Goal: Information Seeking & Learning: Check status

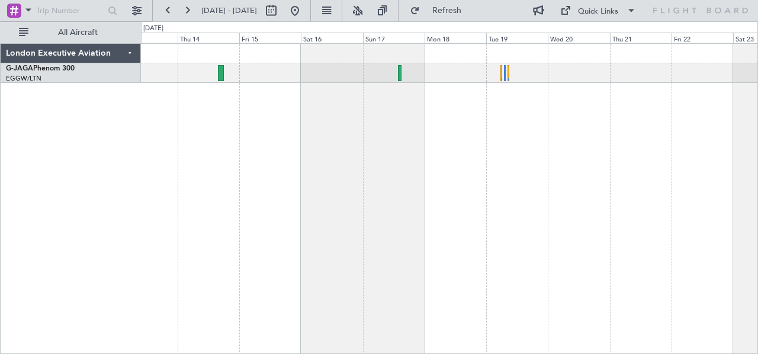
click at [250, 149] on div at bounding box center [450, 199] width 618 height 312
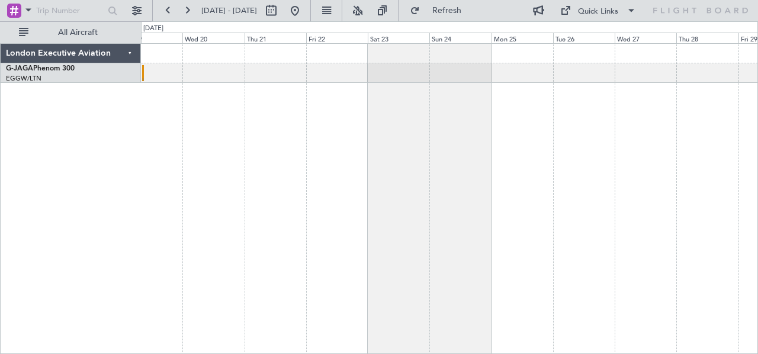
click at [233, 87] on div at bounding box center [450, 199] width 618 height 312
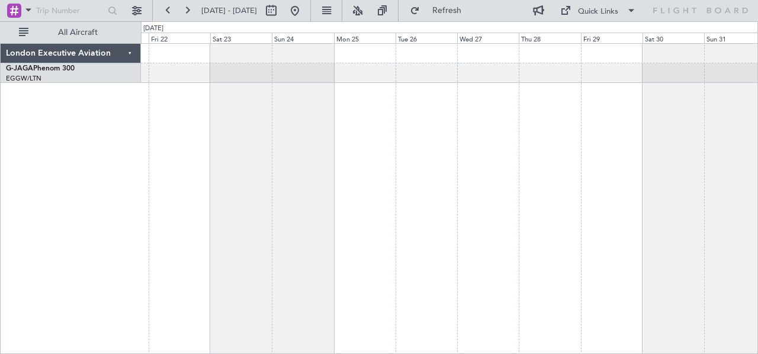
click at [308, 112] on div at bounding box center [450, 199] width 618 height 312
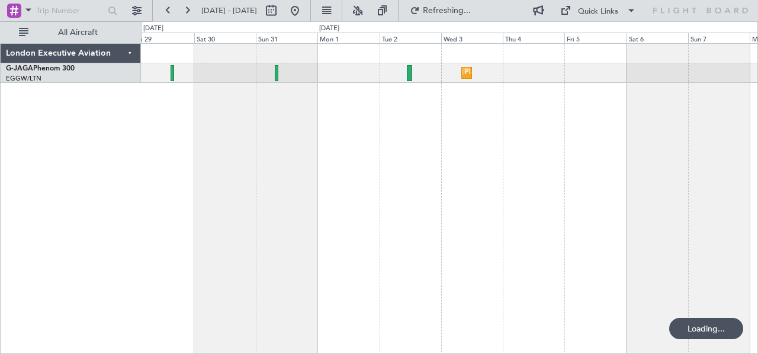
click at [315, 113] on div "Planned Maint [GEOGRAPHIC_DATA] ([GEOGRAPHIC_DATA])" at bounding box center [450, 199] width 618 height 312
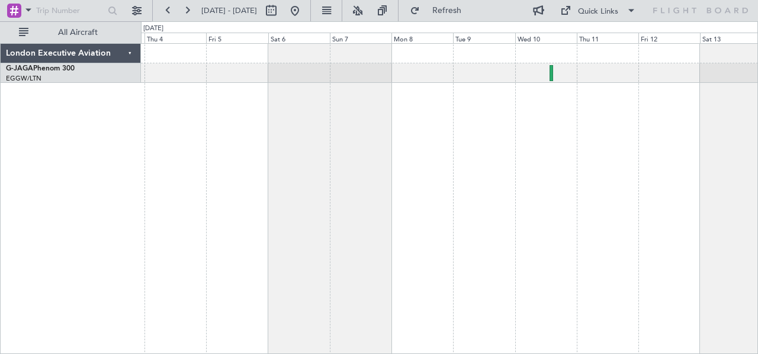
click at [209, 118] on div "Planned Maint [GEOGRAPHIC_DATA] ([GEOGRAPHIC_DATA])" at bounding box center [450, 199] width 618 height 312
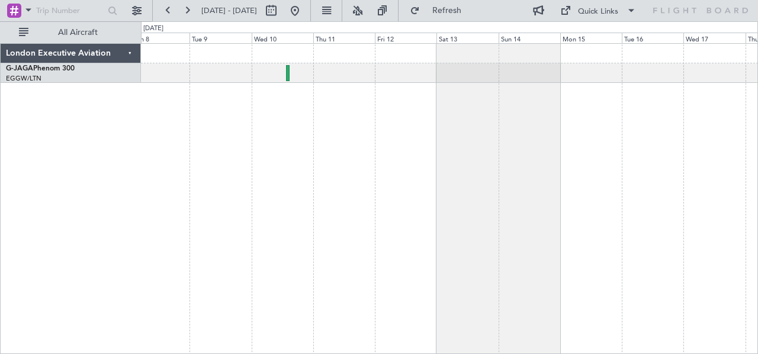
click at [258, 116] on div at bounding box center [450, 199] width 618 height 312
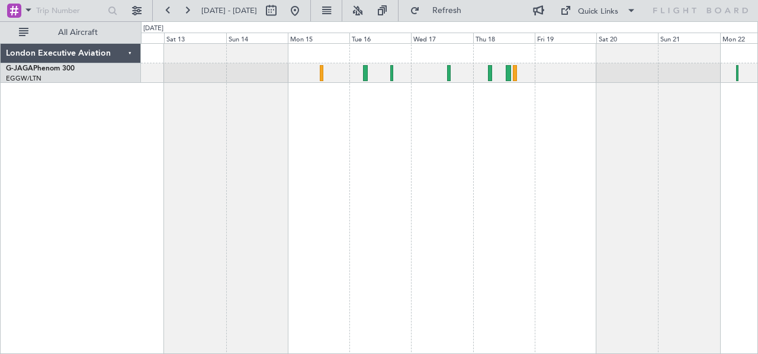
click at [345, 118] on div at bounding box center [450, 199] width 618 height 312
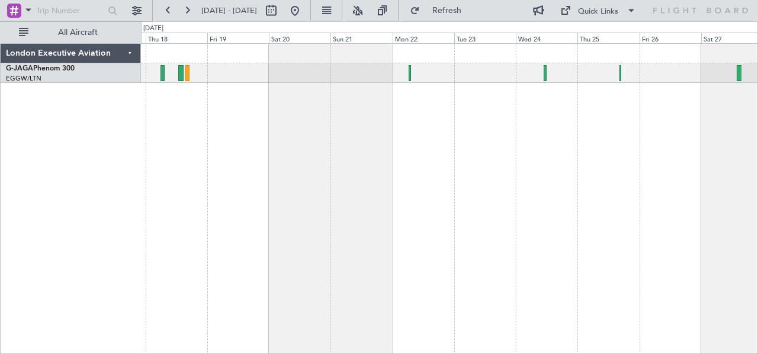
click at [234, 122] on div at bounding box center [450, 199] width 618 height 312
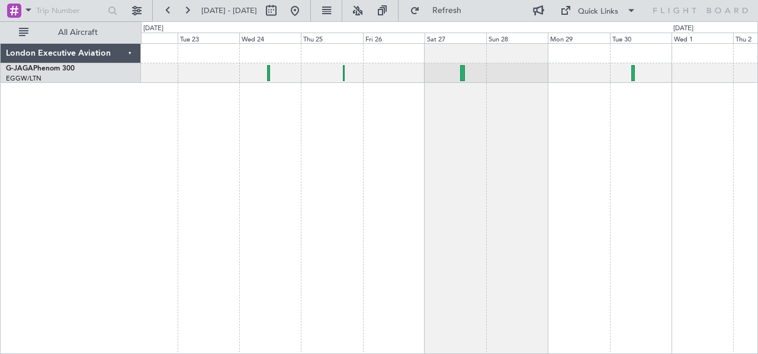
click at [210, 142] on div at bounding box center [450, 199] width 618 height 312
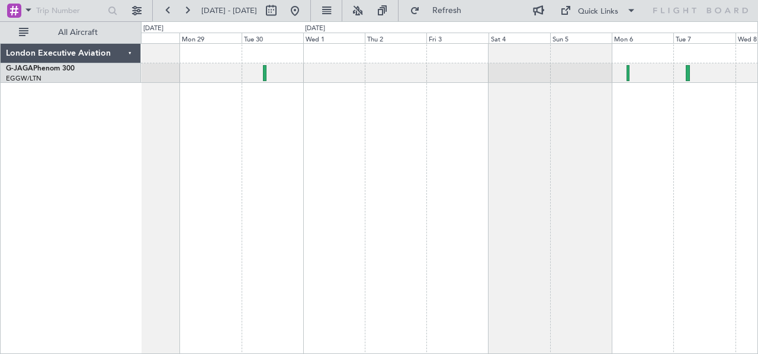
click at [290, 175] on div at bounding box center [450, 199] width 618 height 312
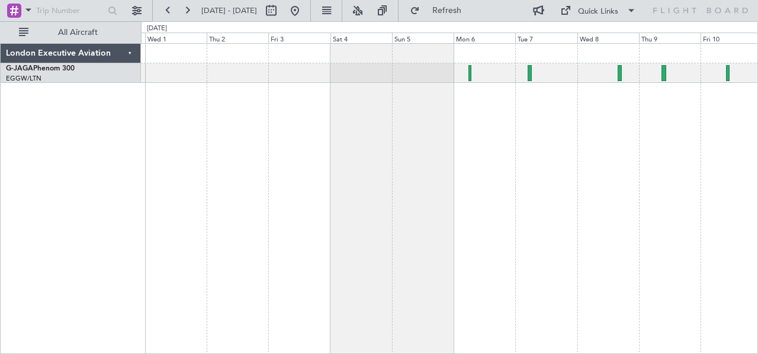
click at [467, 164] on div at bounding box center [450, 199] width 618 height 312
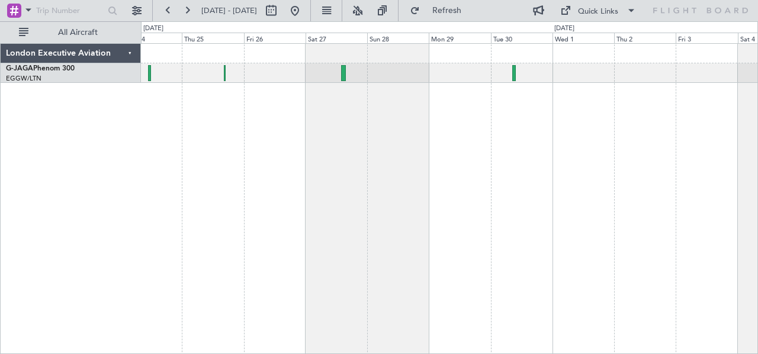
click at [757, 144] on div at bounding box center [450, 199] width 618 height 312
click at [738, 143] on div at bounding box center [450, 199] width 618 height 312
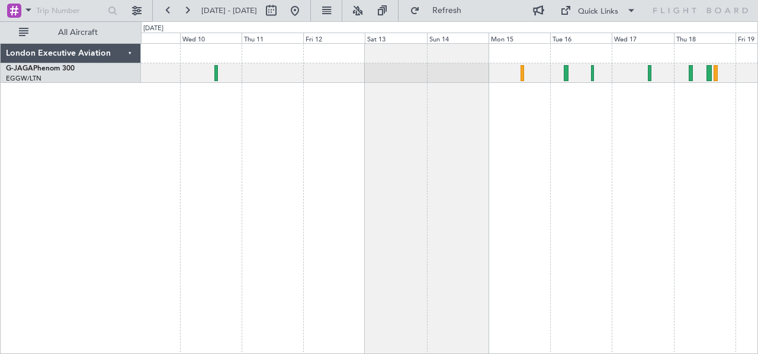
click at [691, 151] on div at bounding box center [450, 199] width 618 height 312
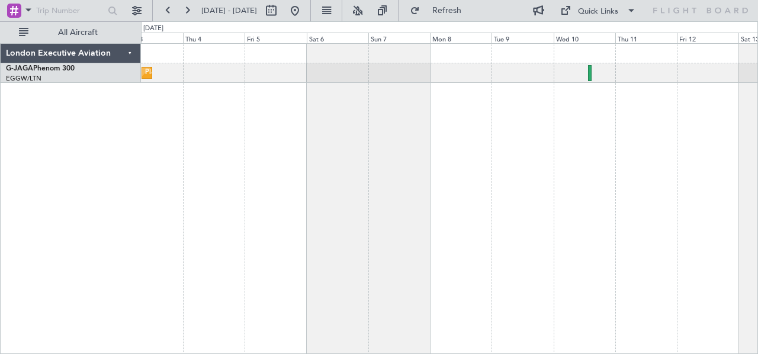
click at [675, 144] on div "Planned Maint [GEOGRAPHIC_DATA] ([GEOGRAPHIC_DATA])" at bounding box center [450, 199] width 618 height 312
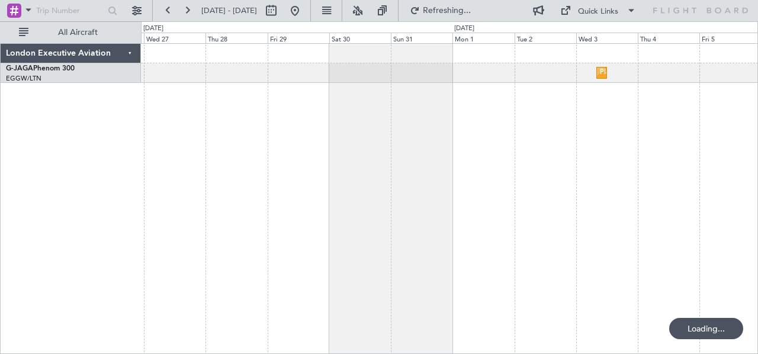
click at [630, 179] on div "Planned Maint [GEOGRAPHIC_DATA] ([GEOGRAPHIC_DATA])" at bounding box center [450, 199] width 618 height 312
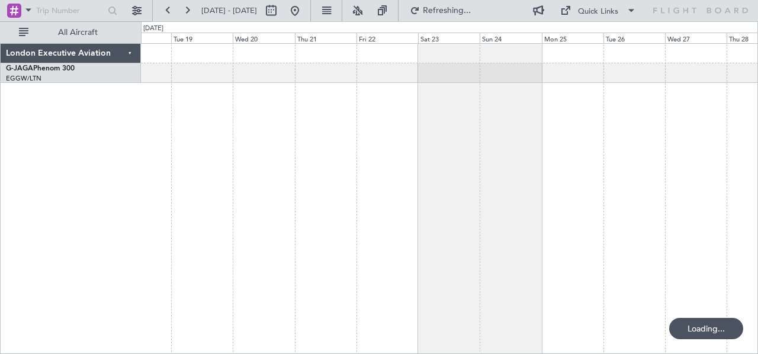
click at [724, 186] on div at bounding box center [450, 199] width 618 height 312
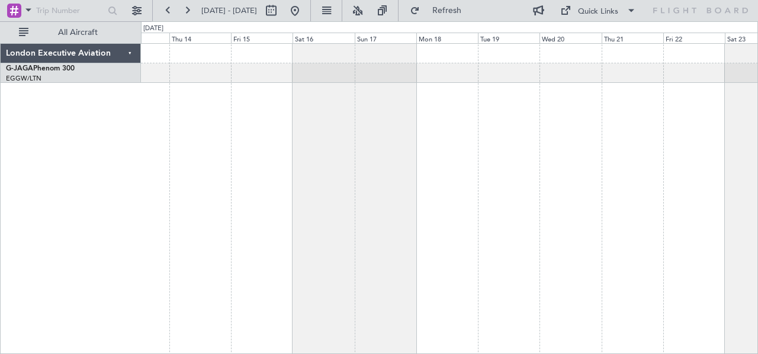
click at [727, 176] on div at bounding box center [450, 199] width 618 height 312
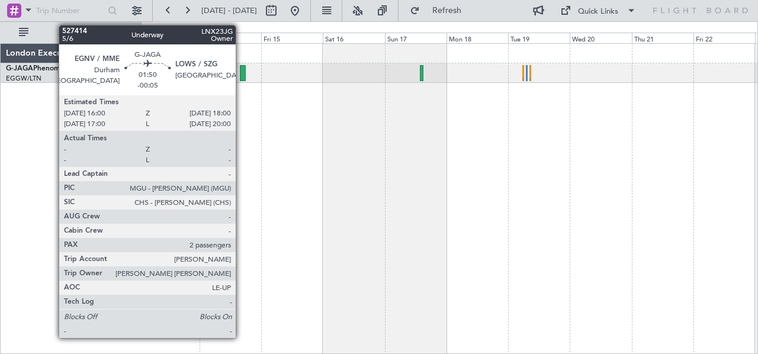
click at [242, 75] on div at bounding box center [242, 73] width 5 height 16
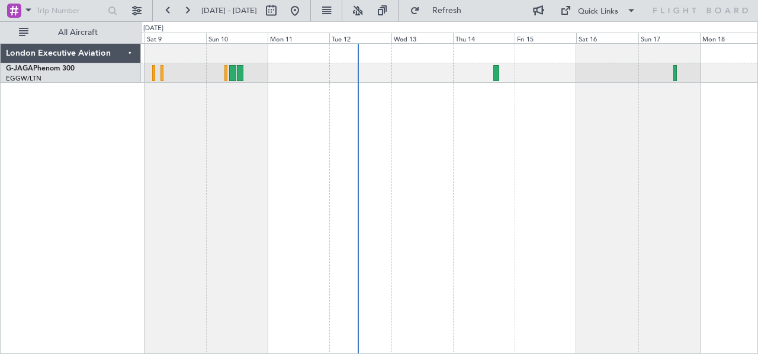
click at [595, 162] on div at bounding box center [450, 199] width 618 height 312
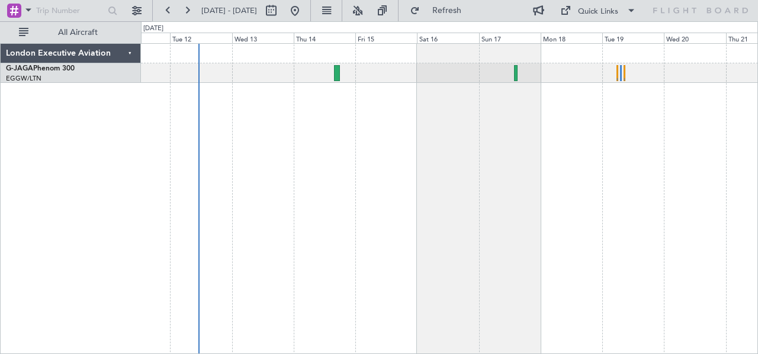
click at [361, 93] on div at bounding box center [450, 199] width 618 height 312
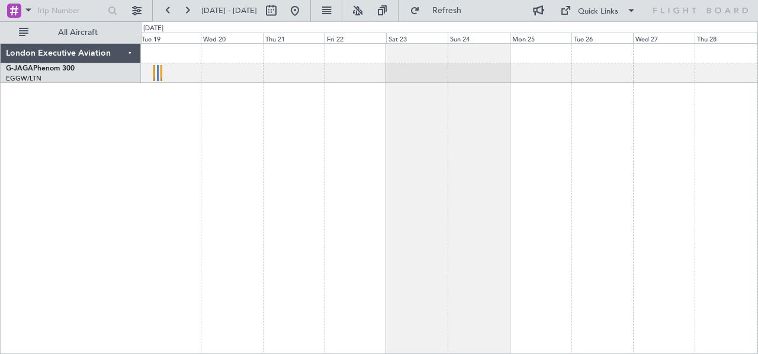
click at [196, 100] on div at bounding box center [450, 199] width 618 height 312
click at [104, 262] on div "London Executive Aviation G-JAGA Phenom 300 EGGW/LTN [GEOGRAPHIC_DATA] ([GEOGRA…" at bounding box center [71, 199] width 140 height 312
click at [347, 46] on div at bounding box center [449, 54] width 617 height 20
click at [371, 251] on div at bounding box center [450, 199] width 618 height 312
